Goal: Entertainment & Leisure: Consume media (video, audio)

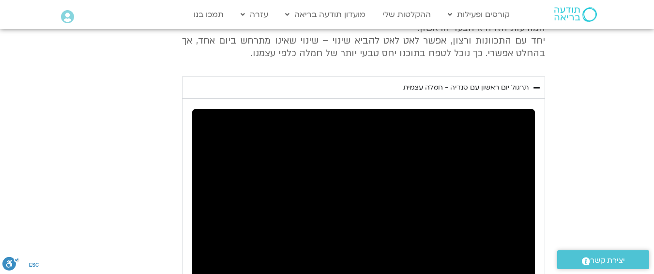
scroll to position [510, 0]
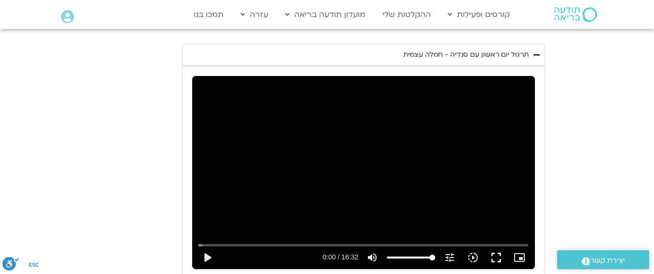
click at [363, 178] on div "Passer l'annonce play_arrow 0:00 / 16:32 volume_up Couper le son tune Résolutio…" at bounding box center [363, 172] width 343 height 193
click at [363, 178] on div "Passer l'annonce pause 0:00 / 16:32 volume_up Couper le son tune Résolution Aut…" at bounding box center [363, 172] width 343 height 193
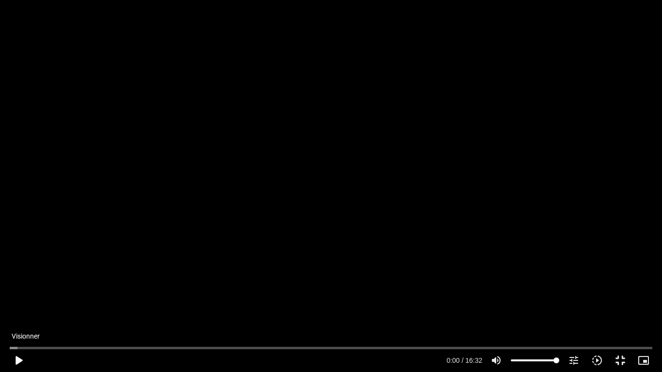
click at [17, 274] on button "play_arrow" at bounding box center [18, 360] width 23 height 23
click at [17, 274] on button "pause" at bounding box center [18, 360] width 23 height 23
click at [336, 204] on div "Passer l'annonce 0:27 play_arrow 0:00 / 16:32 volume_up Couper le son tune Réso…" at bounding box center [331, 186] width 662 height 372
click at [117, 231] on div "Passer l'annonce 0:27 pause 0:09 / 16:32 volume_up Couper le son tune Résolutio…" at bounding box center [331, 186] width 662 height 372
click at [117, 231] on div "Passer l'annonce 0:27 play_arrow 0:10 / 16:32 volume_up Couper le son tune Réso…" at bounding box center [331, 186] width 662 height 372
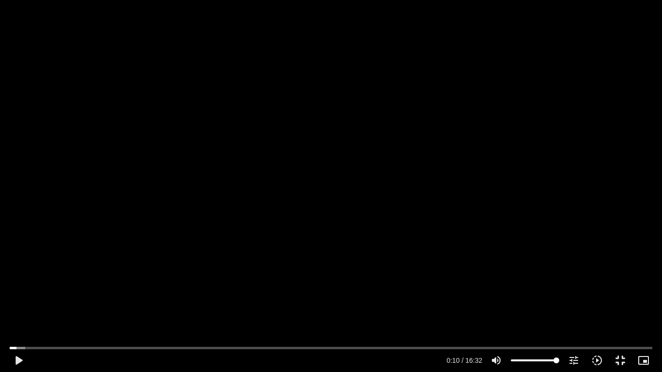
type input "10.225248"
